Goal: Check status: Check status

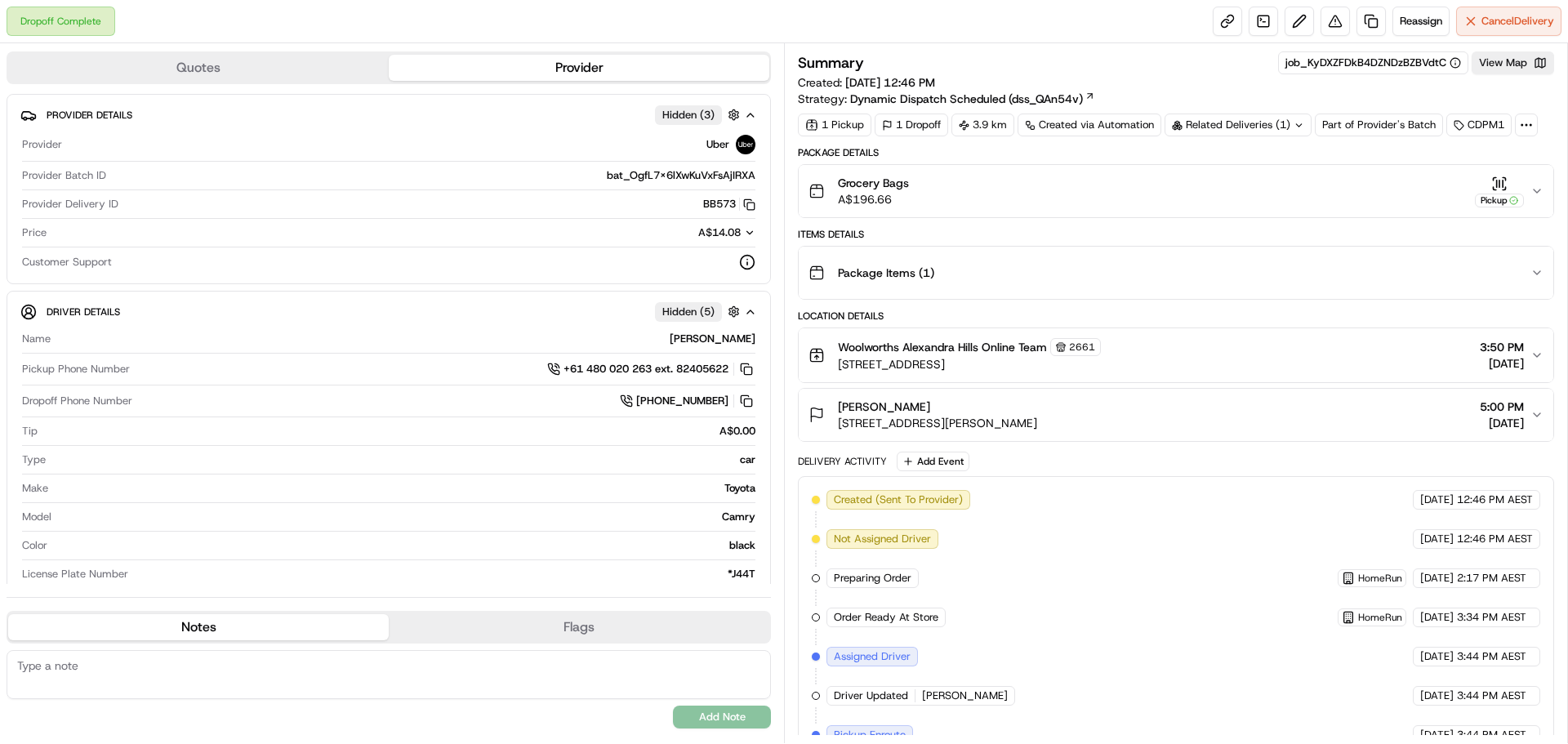
click at [1533, 191] on icon "button" at bounding box center [1537, 190] width 13 height 13
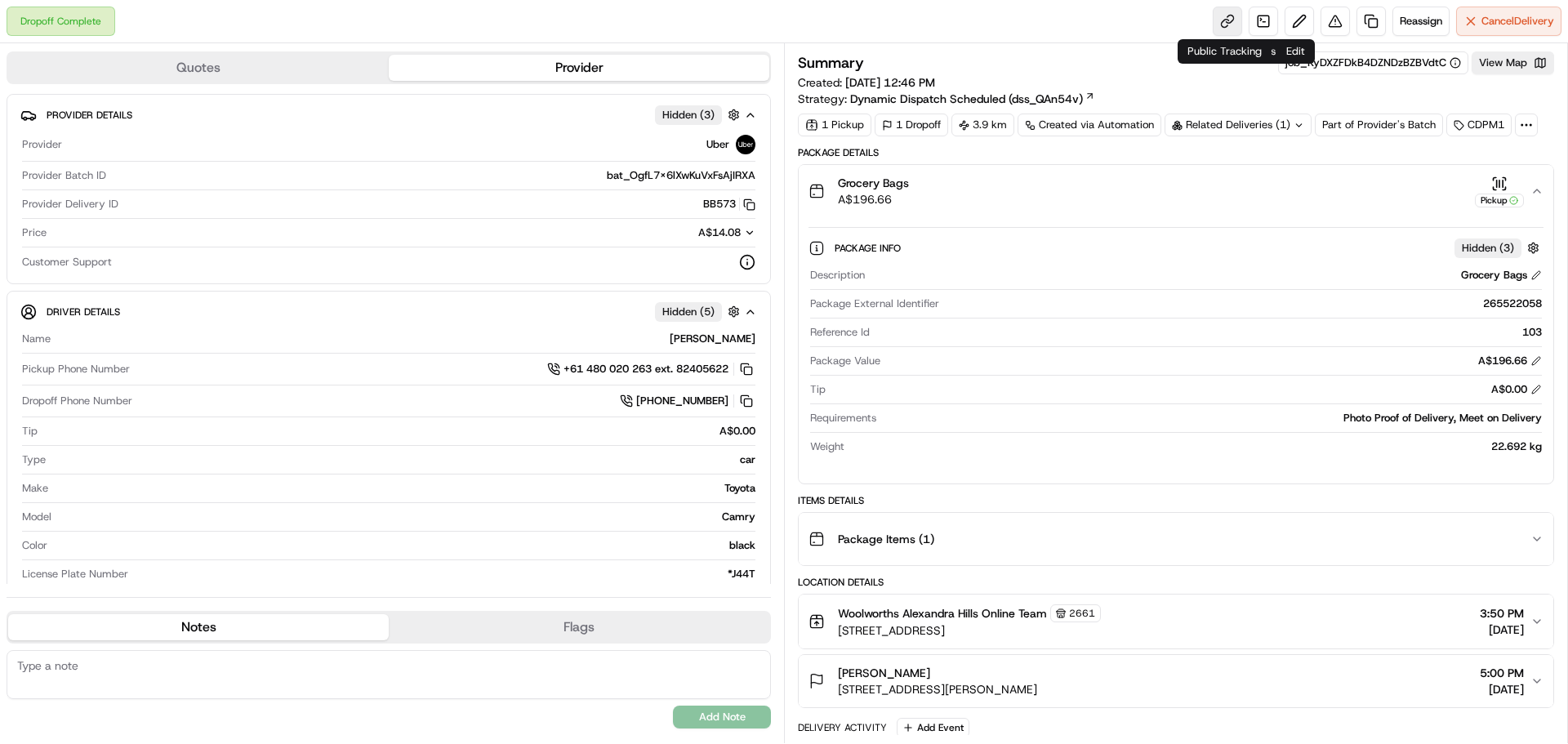
click at [1217, 16] on link at bounding box center [1227, 21] width 30 height 30
click at [1531, 187] on icon "button" at bounding box center [1537, 190] width 13 height 13
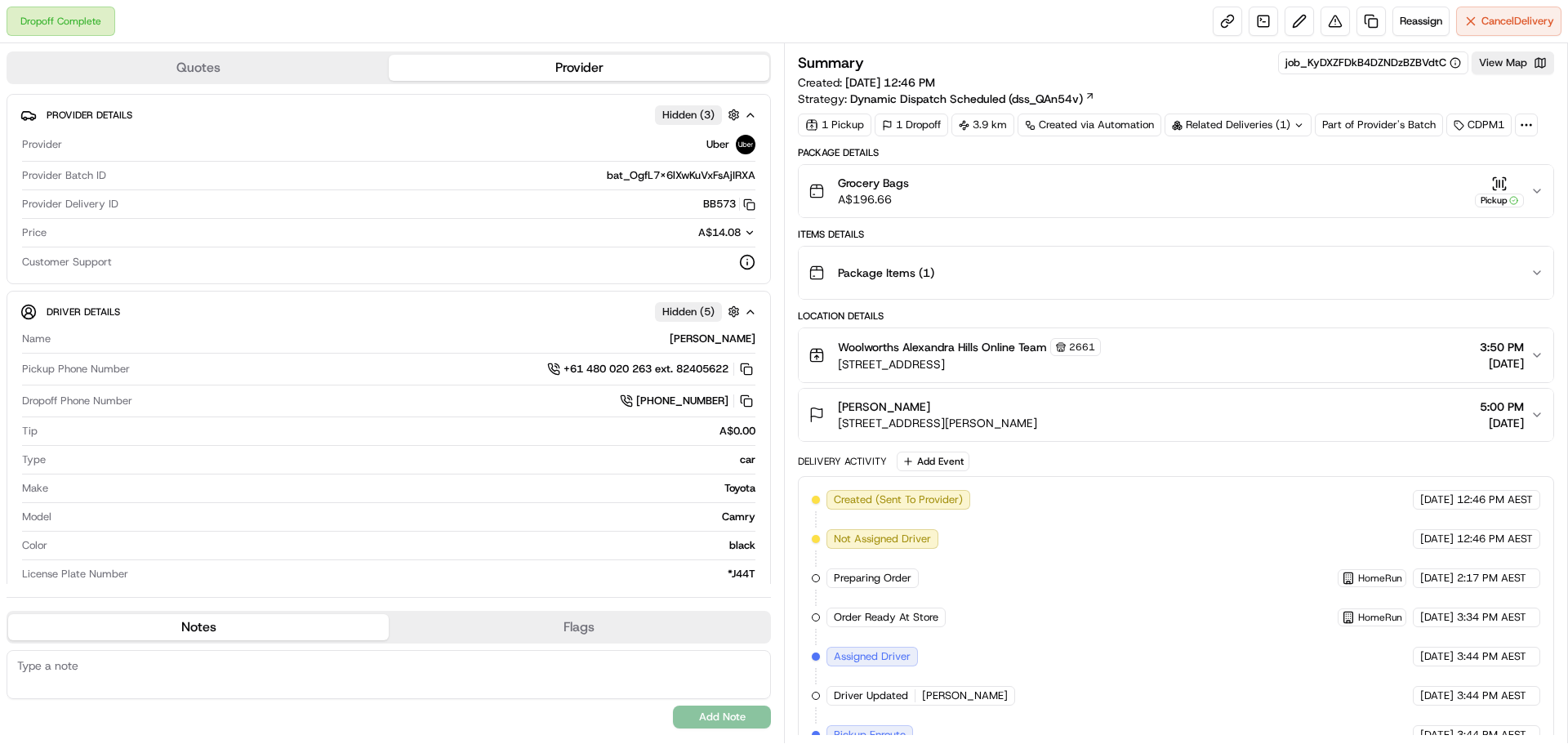
click at [1534, 190] on icon "button" at bounding box center [1537, 190] width 13 height 13
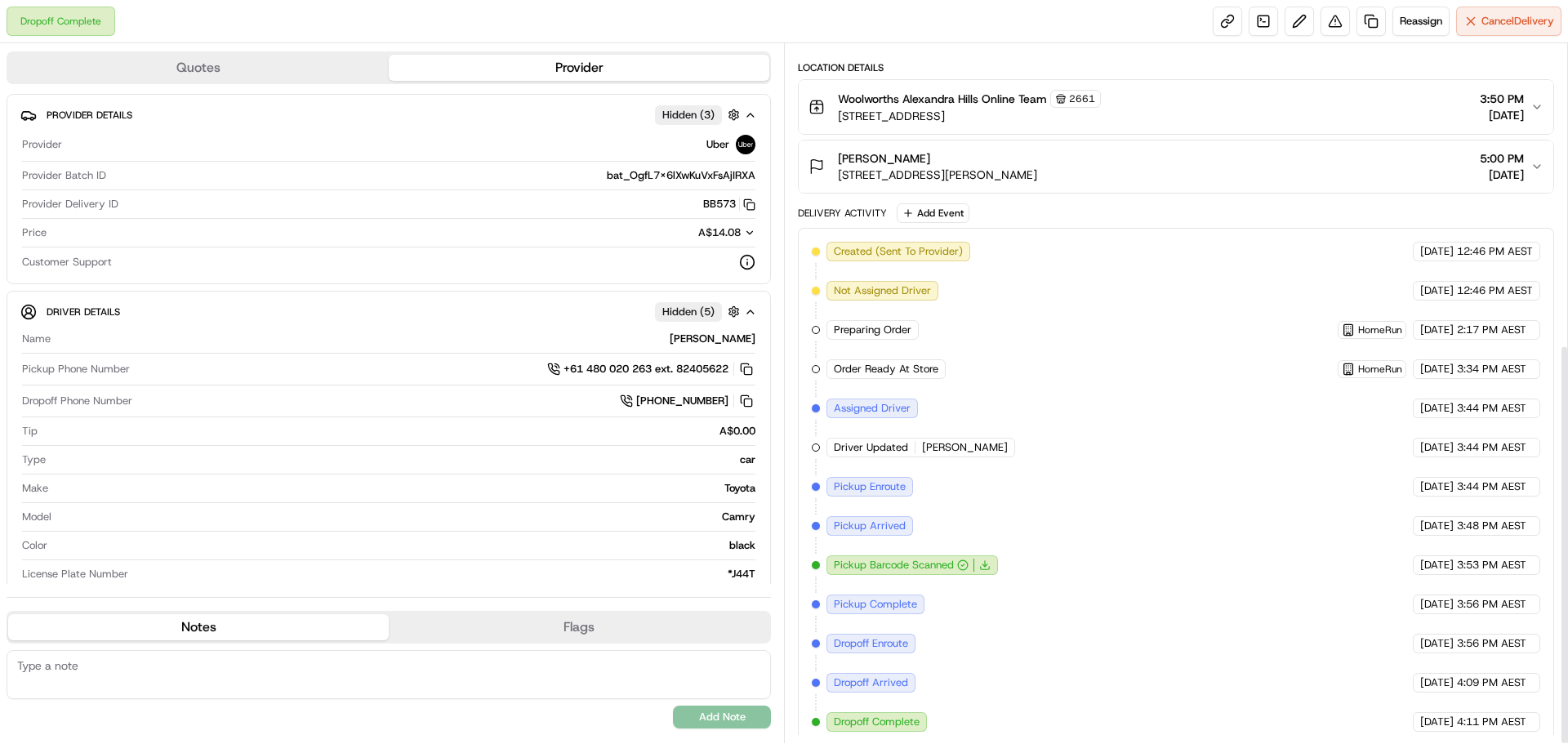
scroll to position [525, 0]
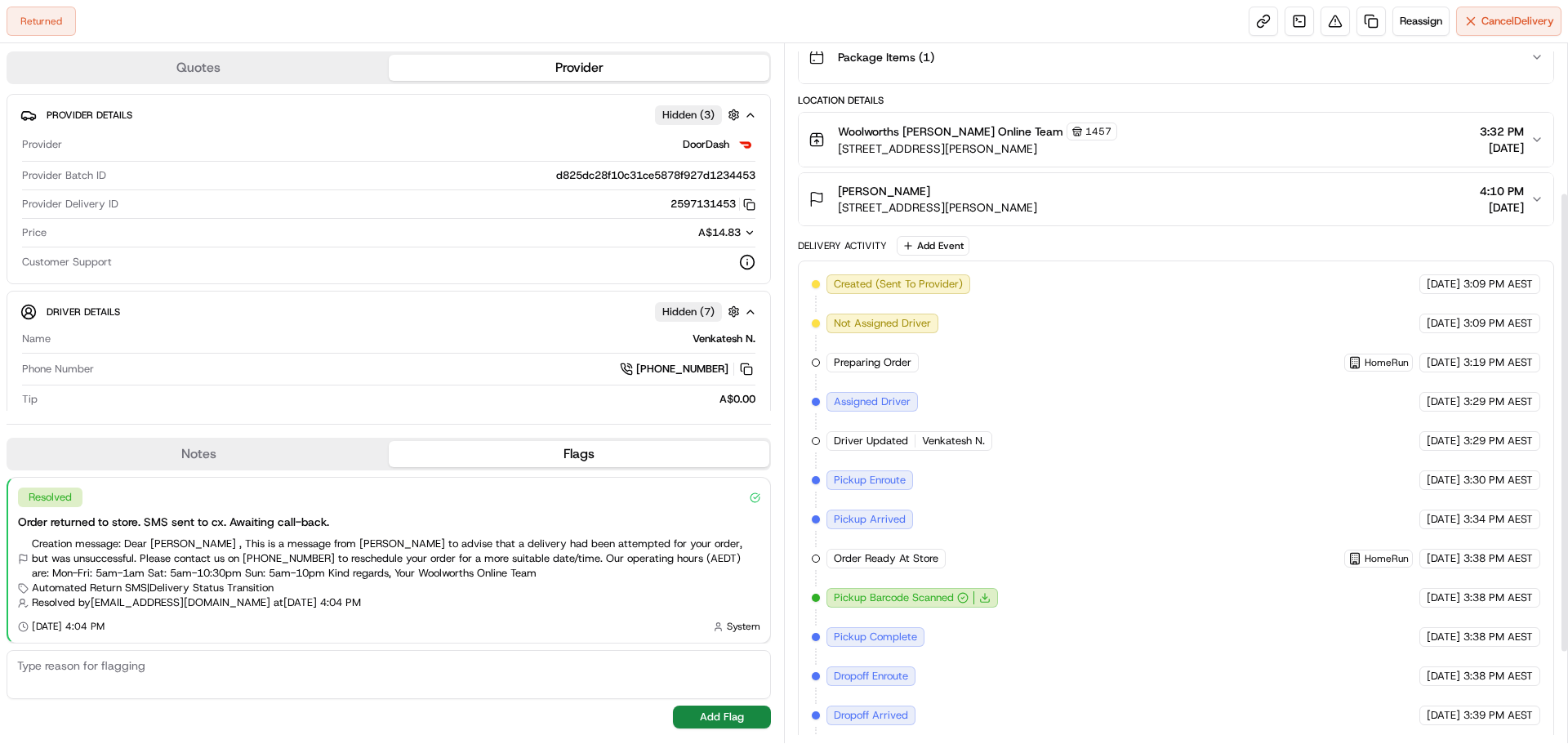
scroll to position [245, 0]
